Goal: Navigation & Orientation: Find specific page/section

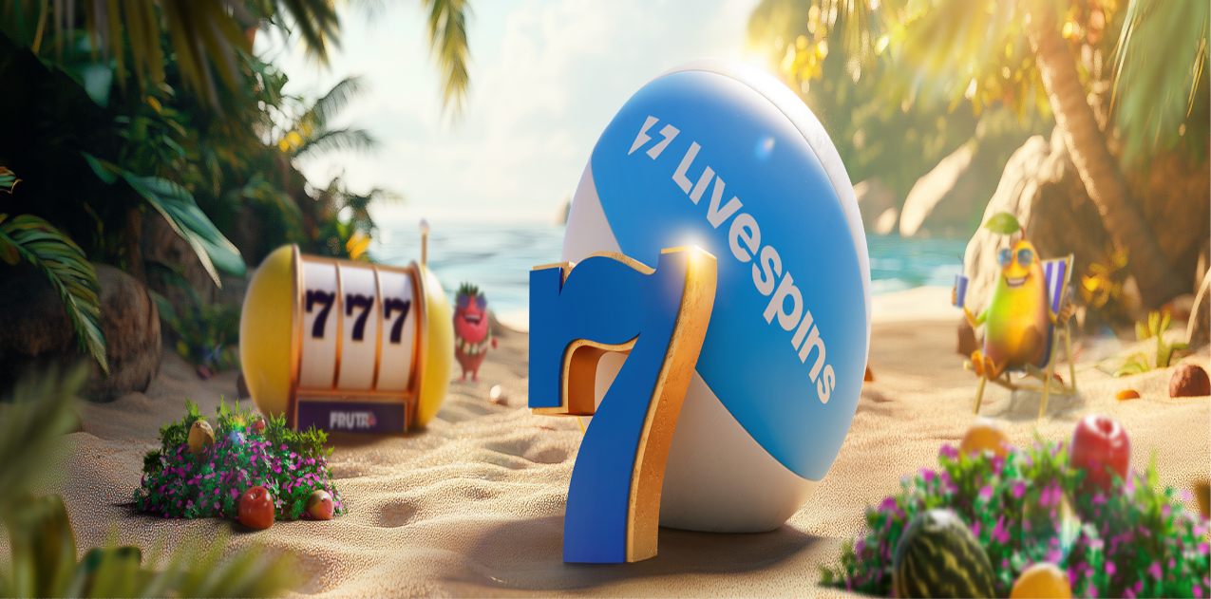
click at [122, 76] on span "Kirjaudu" at bounding box center [131, 69] width 47 height 14
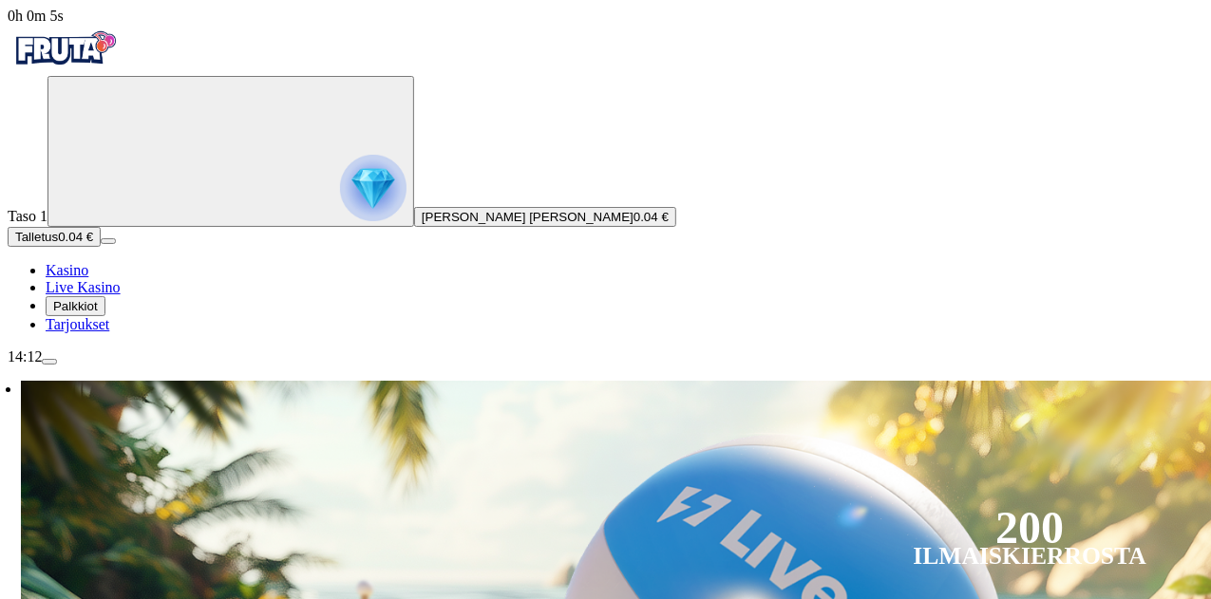
click at [98, 313] on span "Palkkiot" at bounding box center [75, 306] width 45 height 14
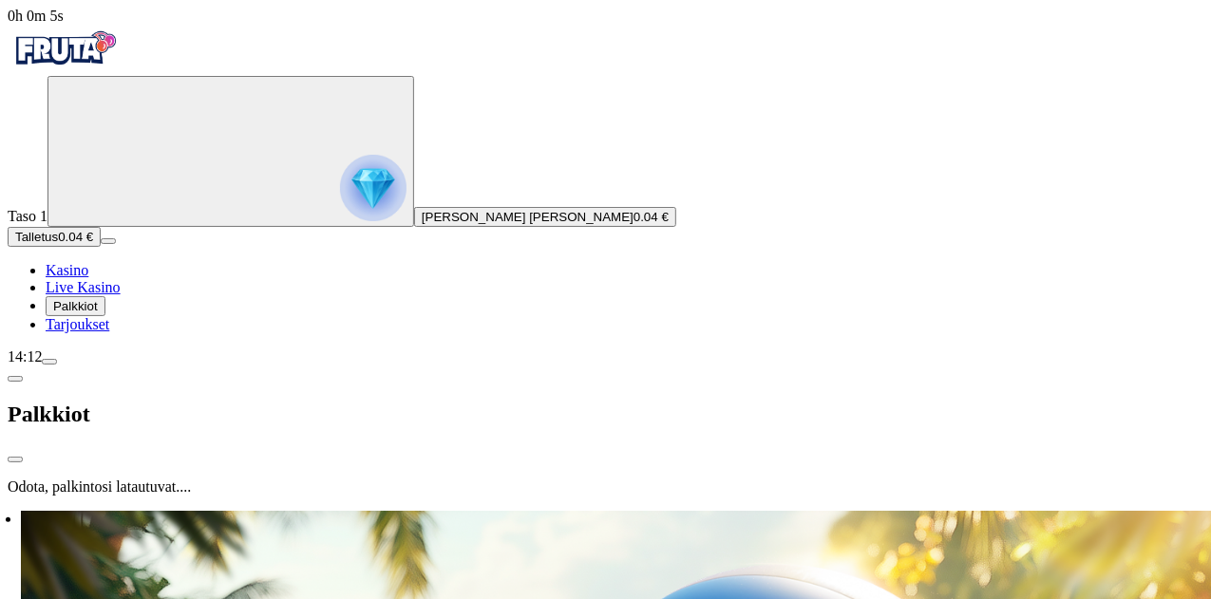
click at [98, 313] on span "Palkkiot" at bounding box center [75, 306] width 45 height 14
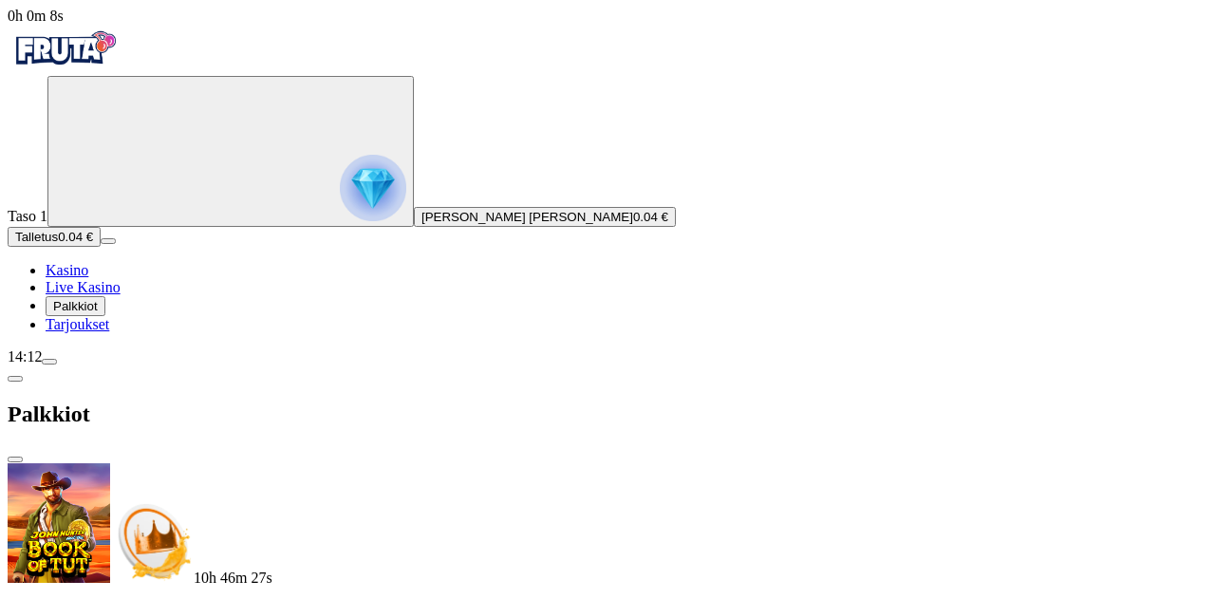
click at [15, 379] on span "chevron-left icon" at bounding box center [15, 379] width 0 height 0
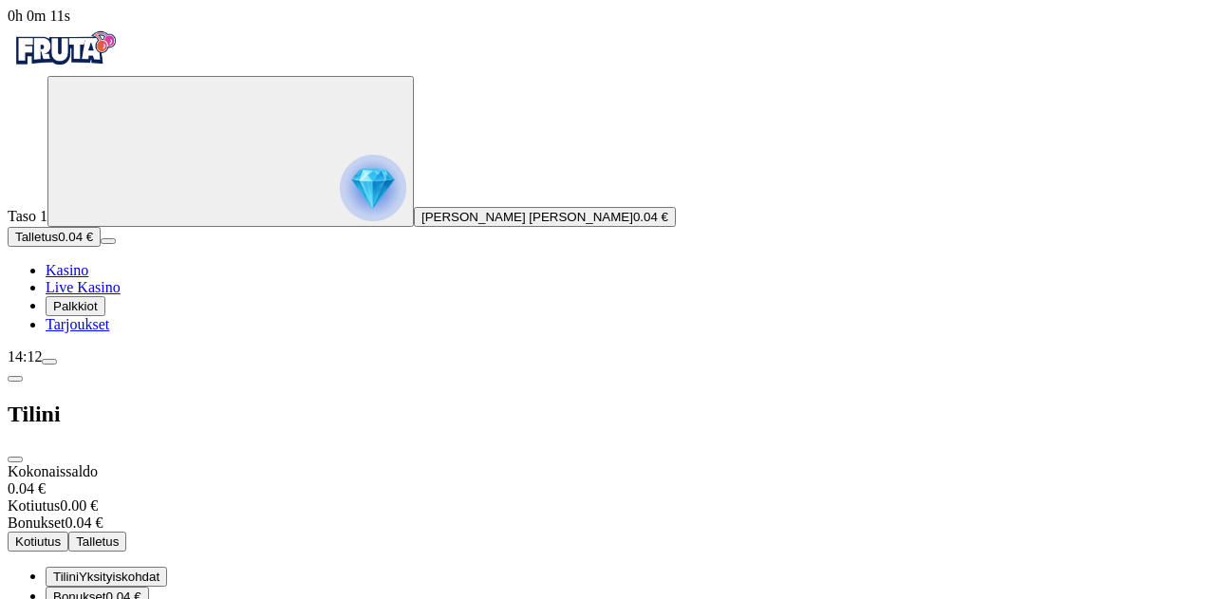
click at [15, 460] on span "close icon" at bounding box center [15, 460] width 0 height 0
